Goal: Navigation & Orientation: Find specific page/section

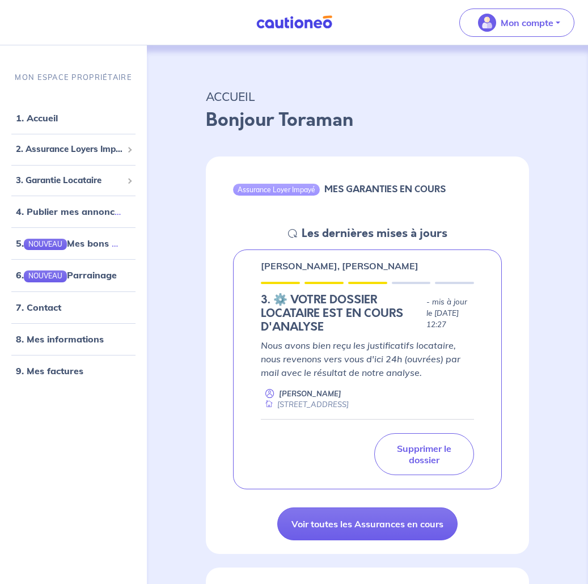
scroll to position [113, 0]
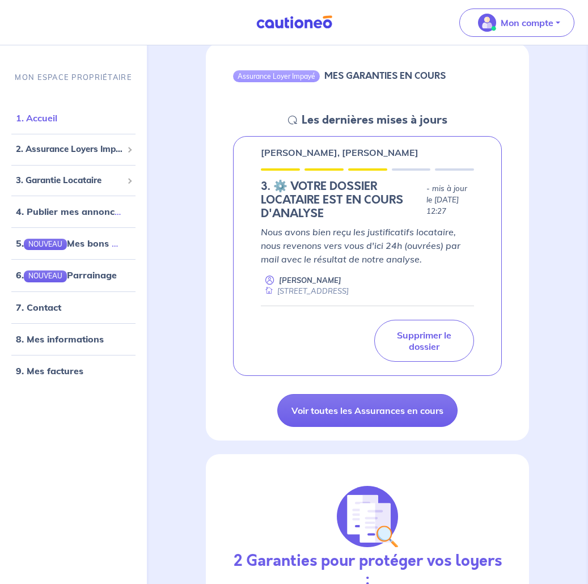
click at [45, 124] on link "1. Accueil" at bounding box center [36, 117] width 41 height 11
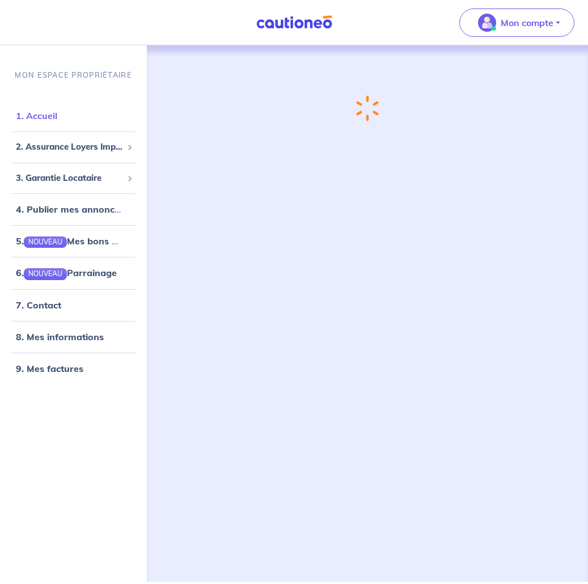
scroll to position [0, 0]
